Goal: Task Accomplishment & Management: Manage account settings

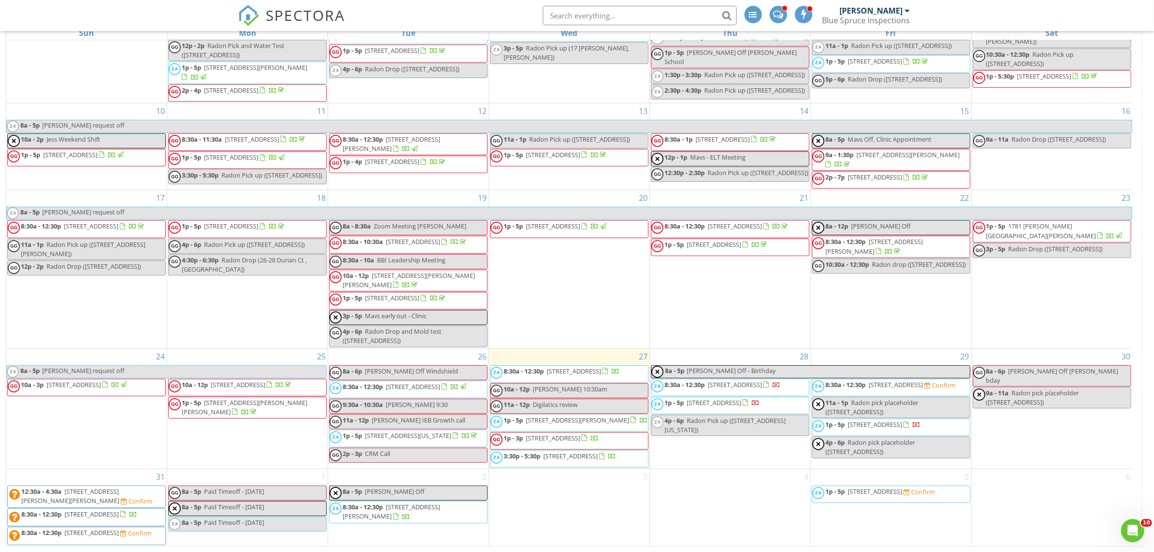
click at [570, 433] on span "387 Tucson St, Aurora 80011" at bounding box center [553, 437] width 54 height 9
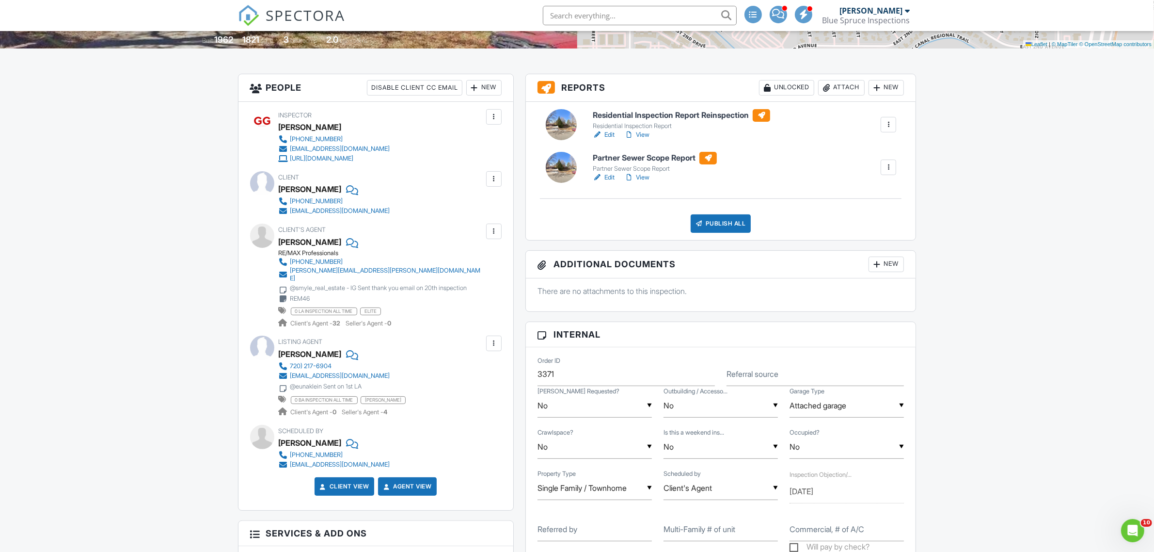
scroll to position [242, 0]
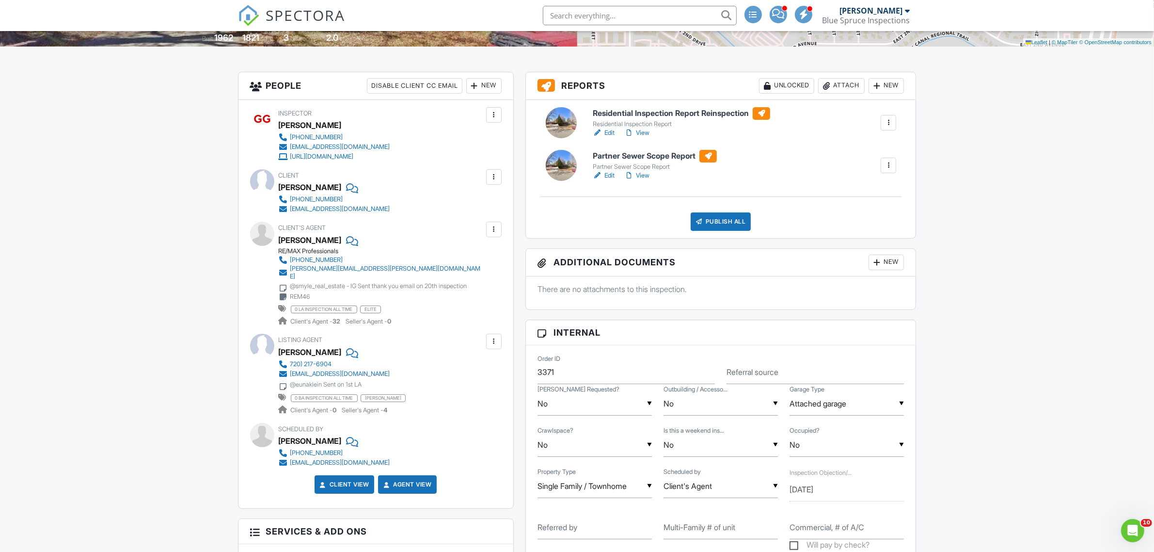
click at [640, 134] on link "View" at bounding box center [636, 133] width 25 height 10
